Goal: Navigation & Orientation: Find specific page/section

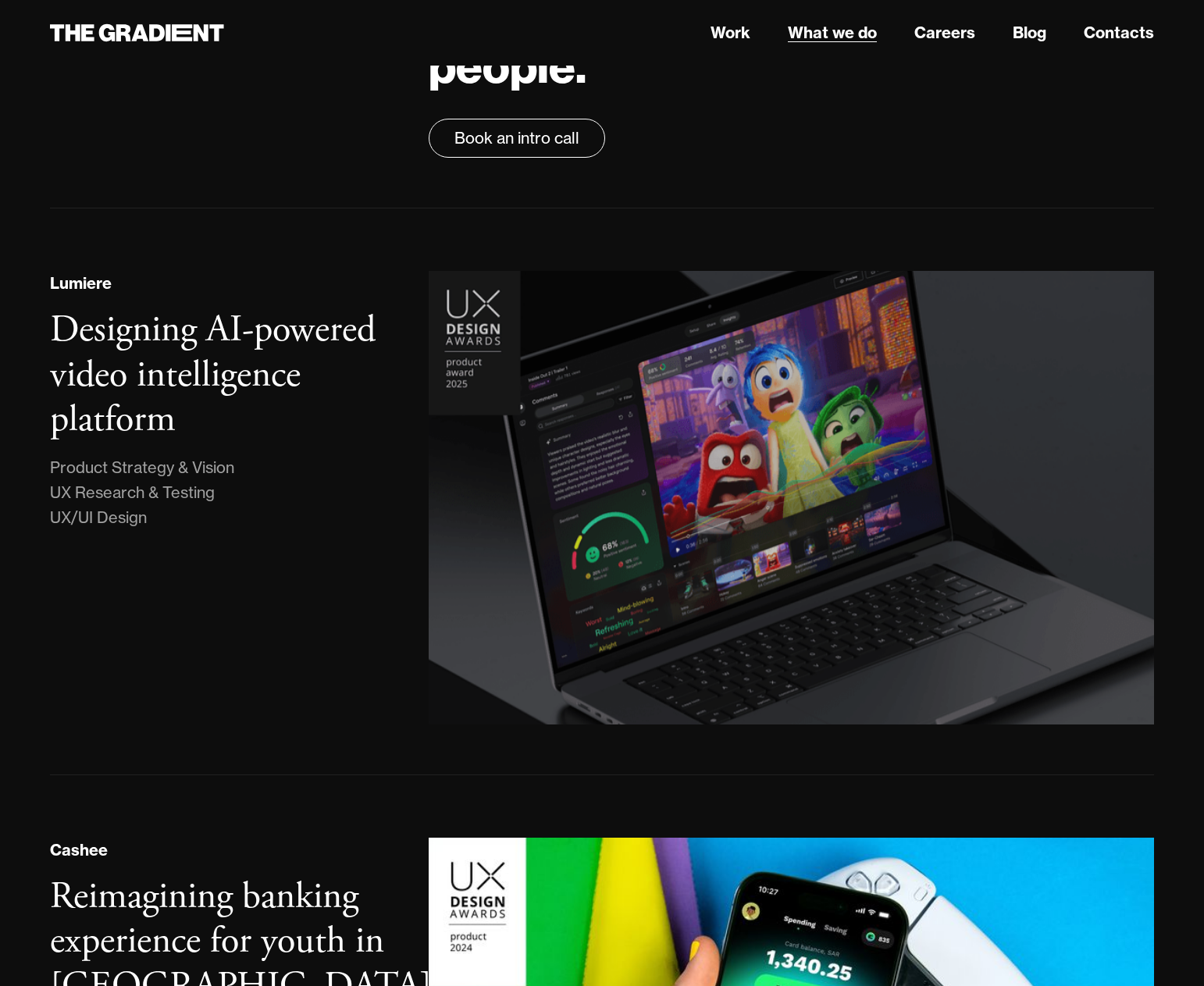
scroll to position [156, 0]
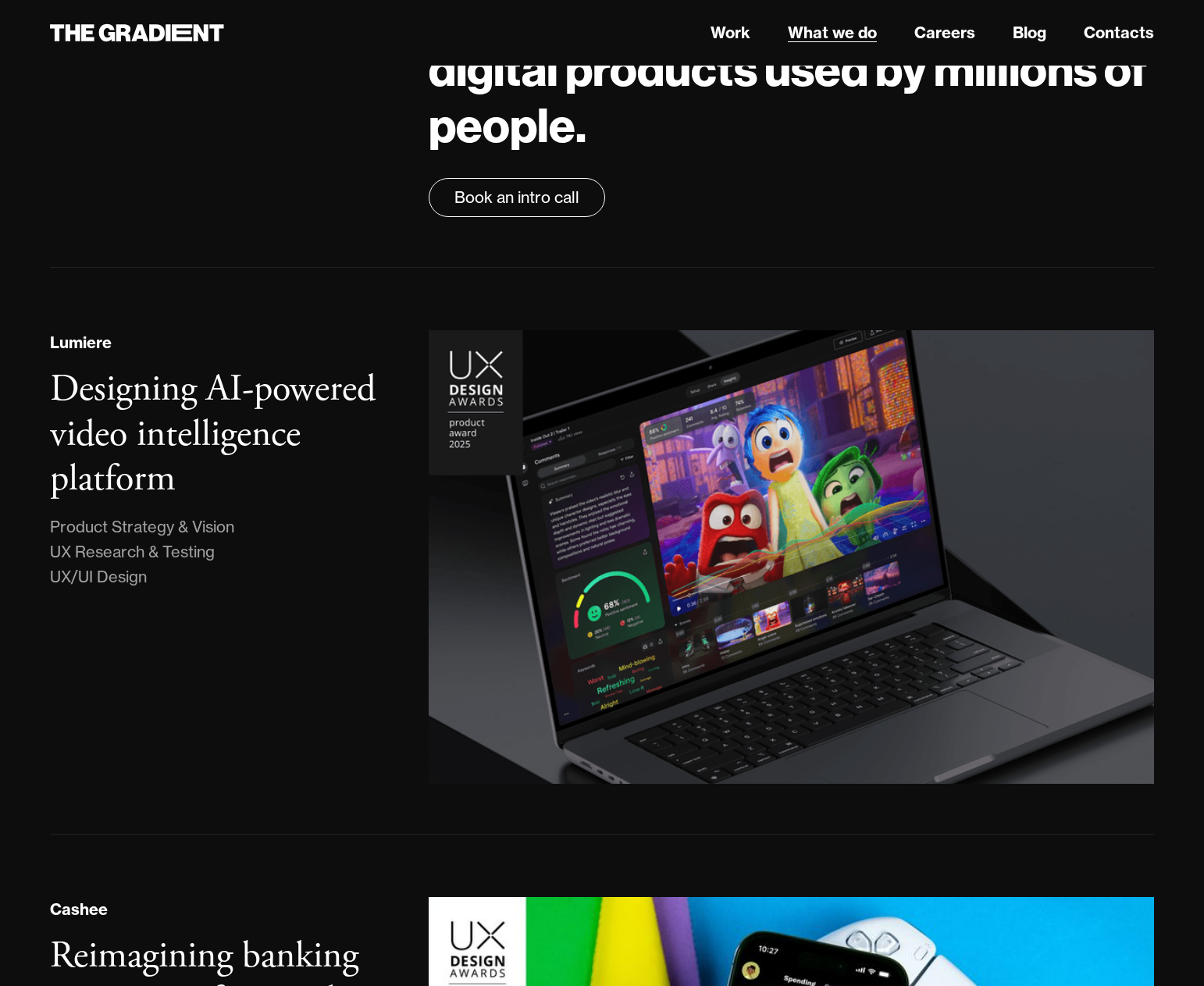
click at [852, 40] on link "What we do" at bounding box center [832, 32] width 89 height 23
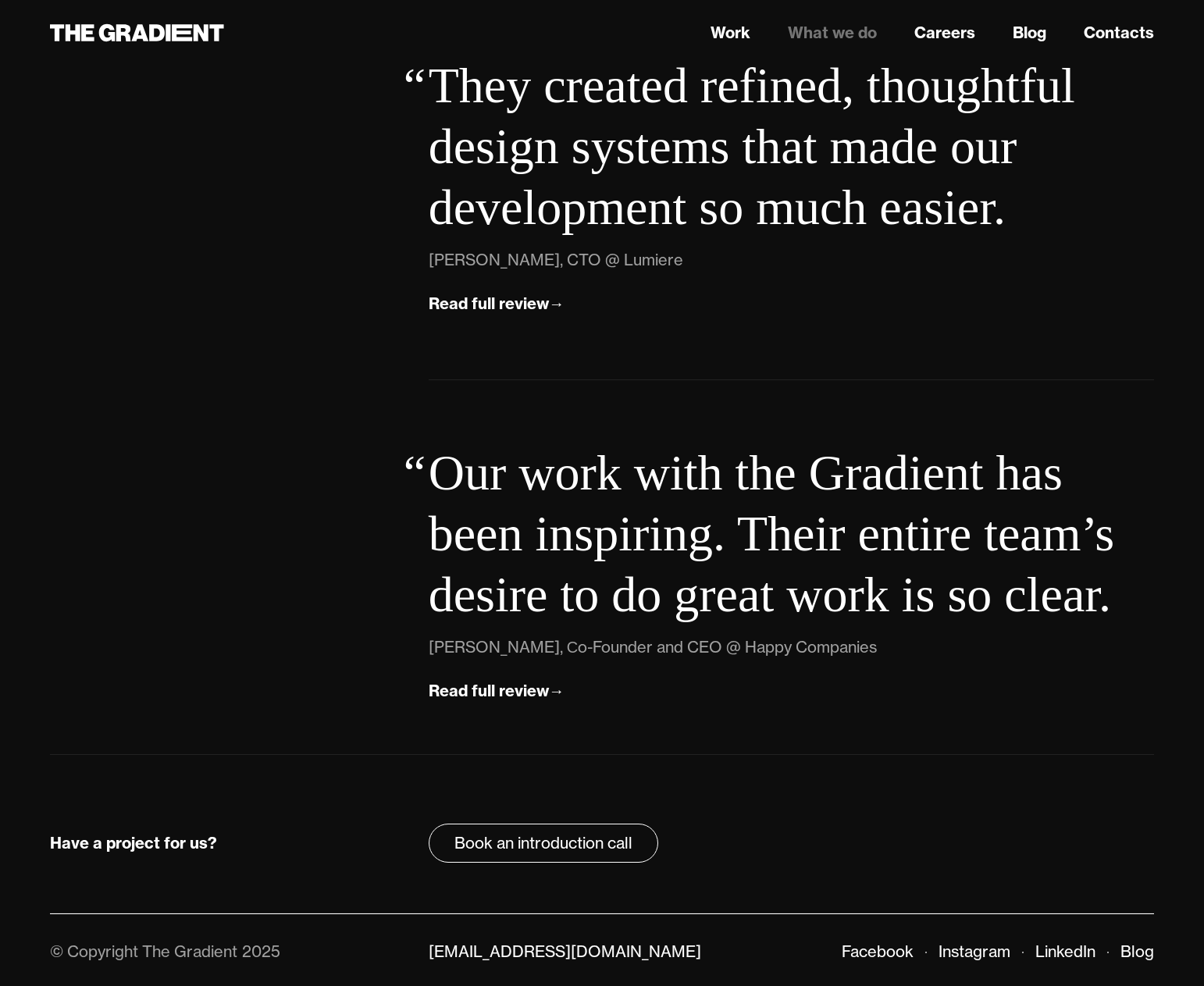
scroll to position [5299, 0]
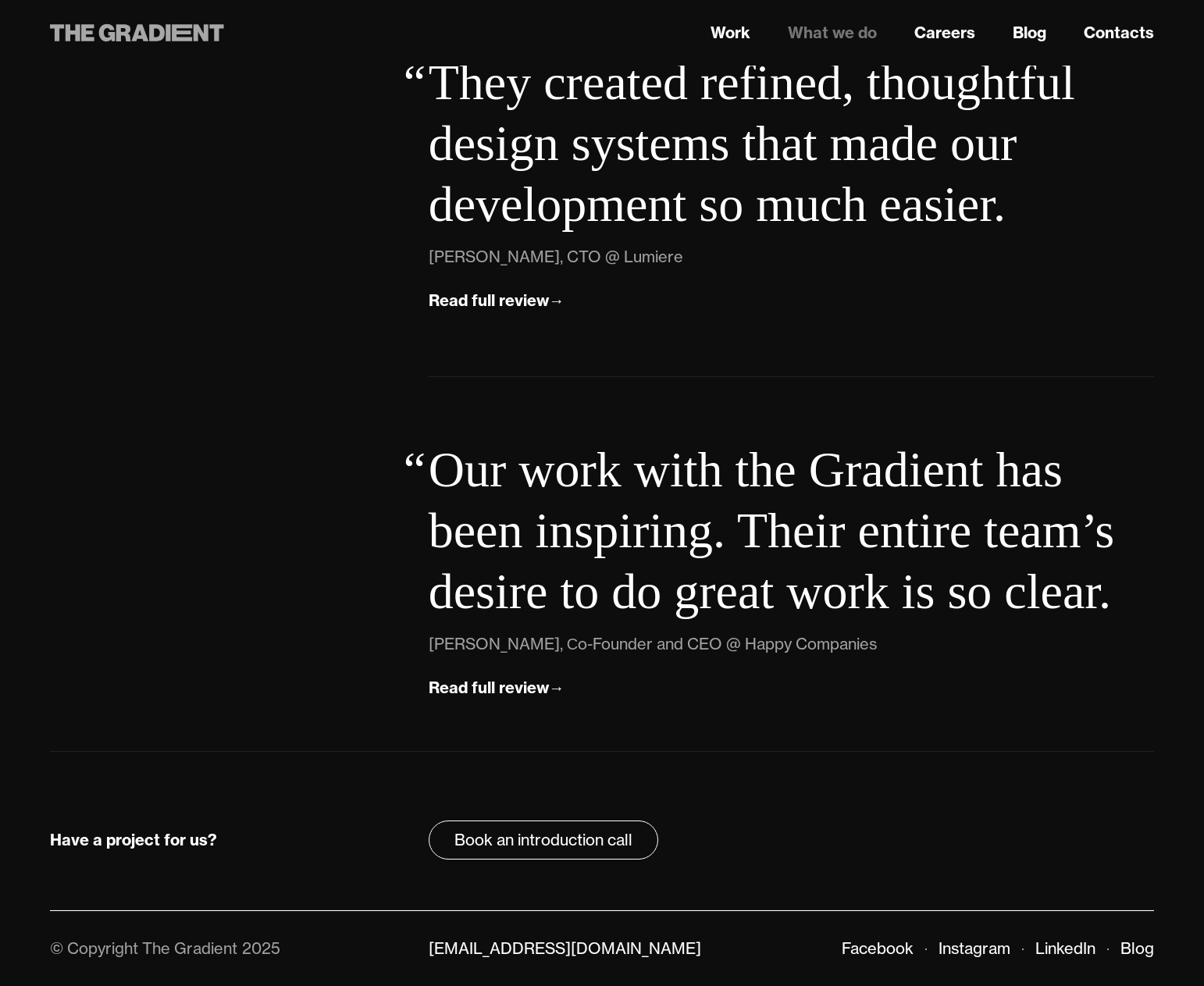
click at [151, 44] on icon at bounding box center [136, 32] width 174 height 29
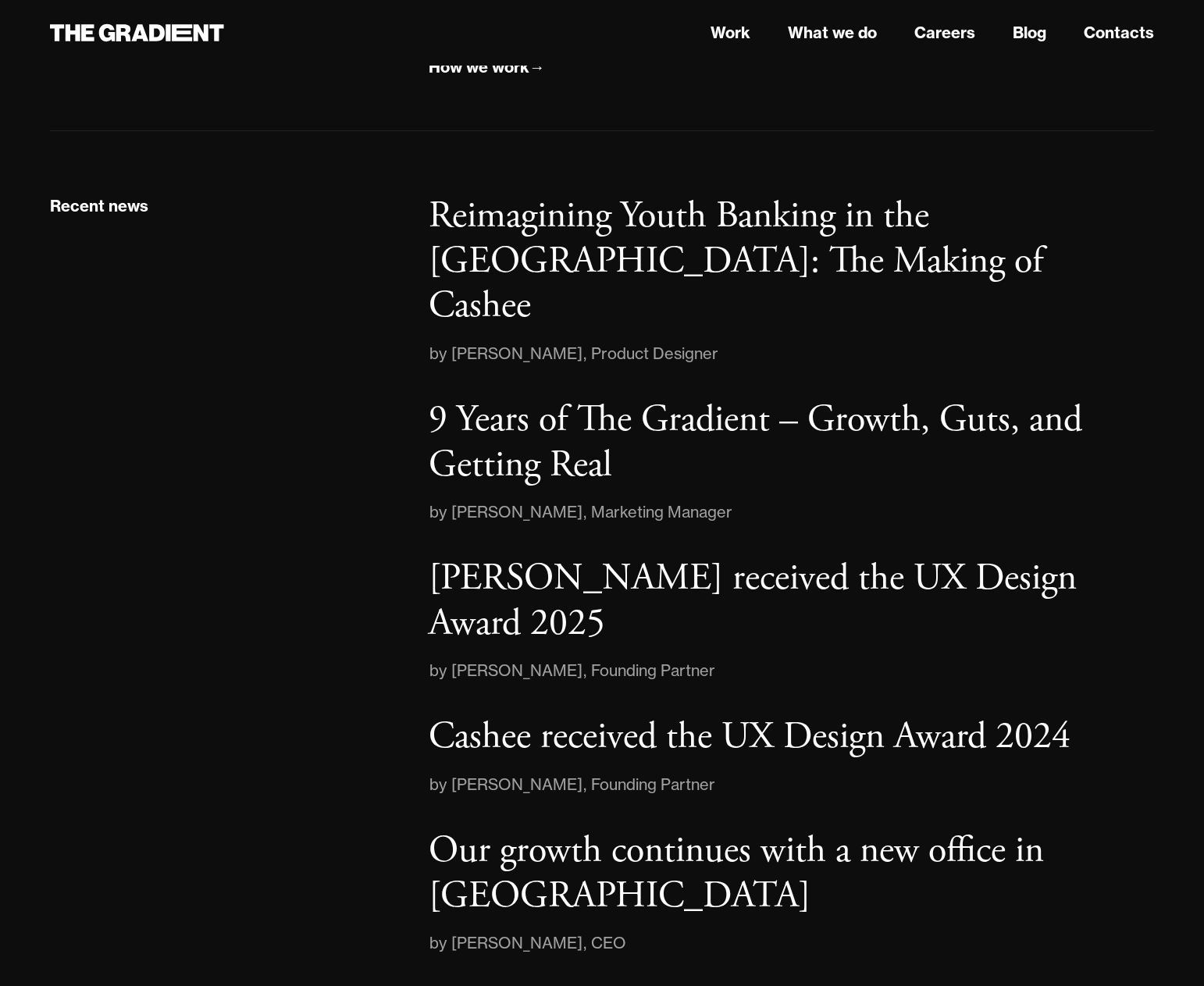
scroll to position [2173, 0]
